Goal: Task Accomplishment & Management: Manage account settings

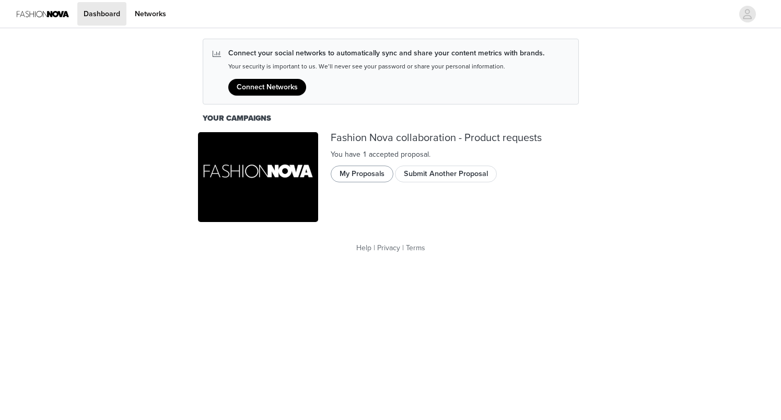
click at [375, 174] on button "My Proposals" at bounding box center [362, 174] width 63 height 17
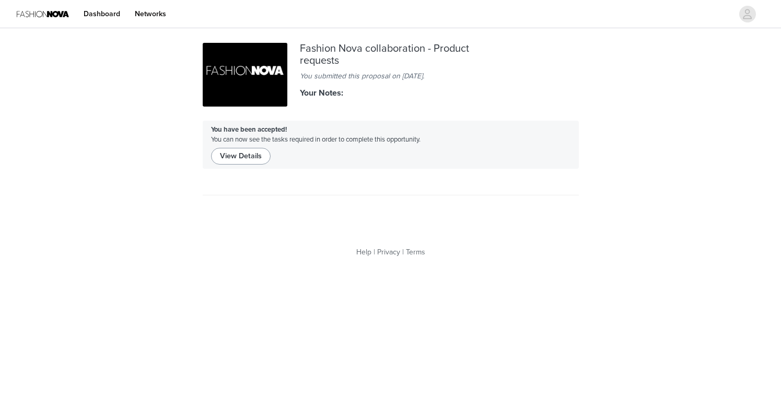
click at [226, 151] on button "View Details" at bounding box center [241, 156] width 60 height 17
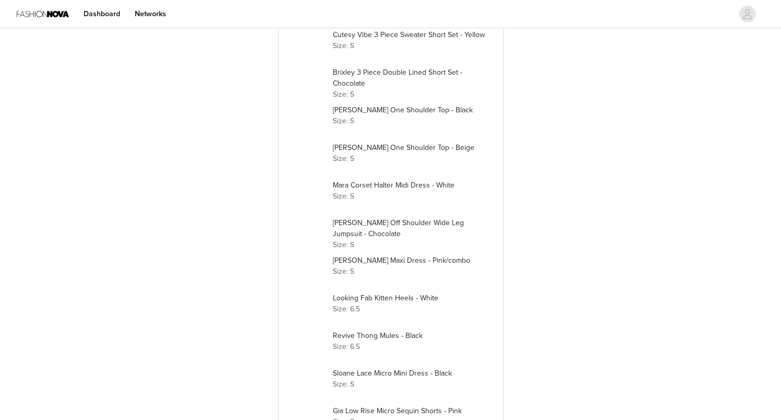
scroll to position [298, 0]
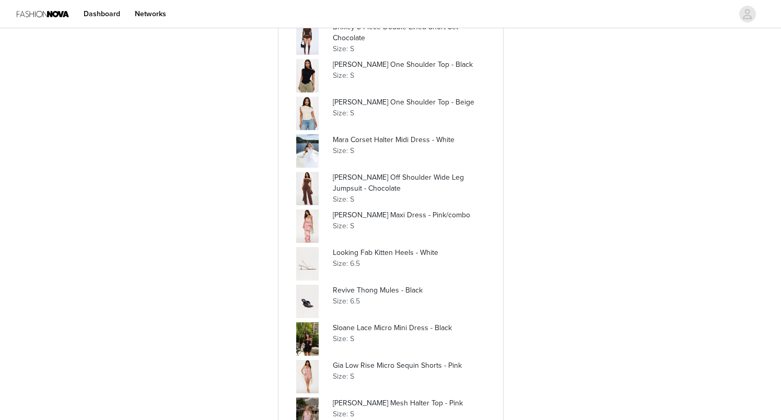
click at [312, 154] on div at bounding box center [307, 150] width 33 height 33
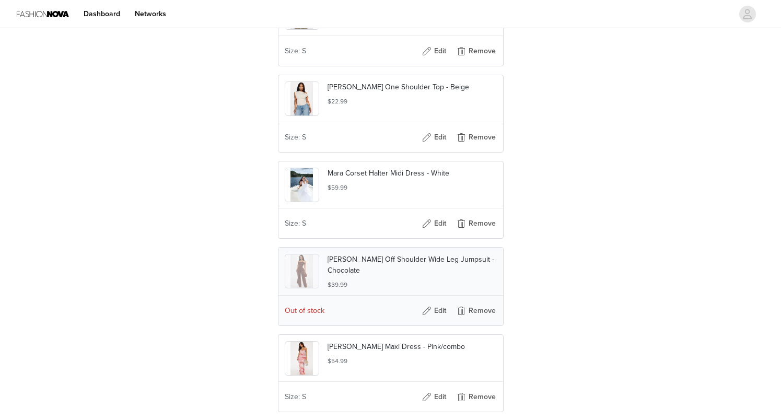
scroll to position [577, 0]
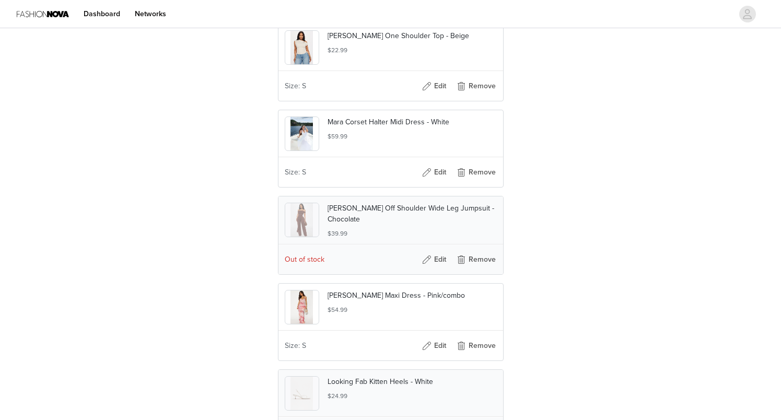
click at [391, 127] on p "Mara Corset Halter Midi Dress - White" at bounding box center [411, 121] width 169 height 11
click at [302, 150] on img at bounding box center [301, 133] width 22 height 33
drag, startPoint x: 327, startPoint y: 140, endPoint x: 448, endPoint y: 139, distance: 120.6
click at [448, 127] on p "Mara Corset Halter Midi Dress - White" at bounding box center [411, 121] width 169 height 11
copy p "Mara Corset Halter Midi Dress - White"
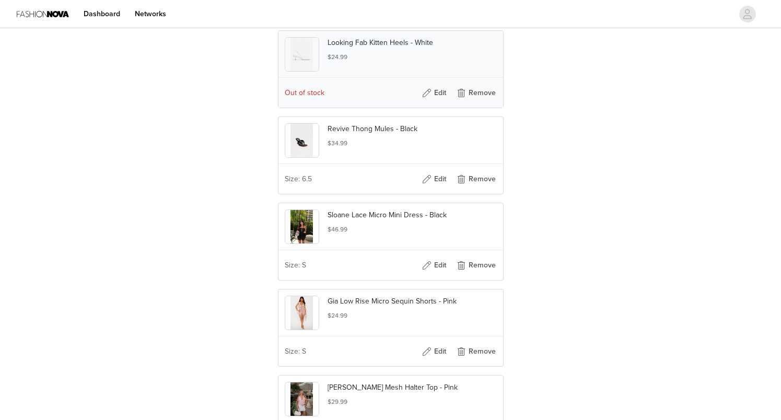
scroll to position [916, 0]
drag, startPoint x: 436, startPoint y: 62, endPoint x: 327, endPoint y: 62, distance: 109.6
click at [327, 49] on p "Looking Fab Kitten Heels - White" at bounding box center [411, 43] width 169 height 11
copy p "Looking Fab Kitten Heels - White"
drag, startPoint x: 421, startPoint y: 148, endPoint x: 327, endPoint y: 149, distance: 94.0
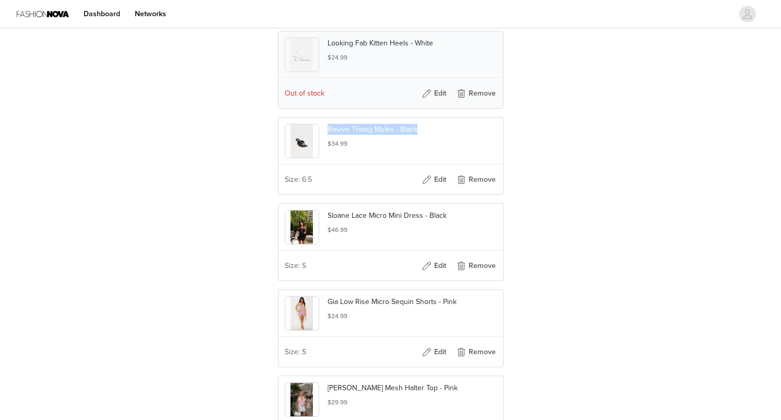
click at [327, 135] on p "Revive Thong Mules - Black" at bounding box center [411, 129] width 169 height 11
copy p "Revive Thong Mules - Black"
